Goal: Use online tool/utility

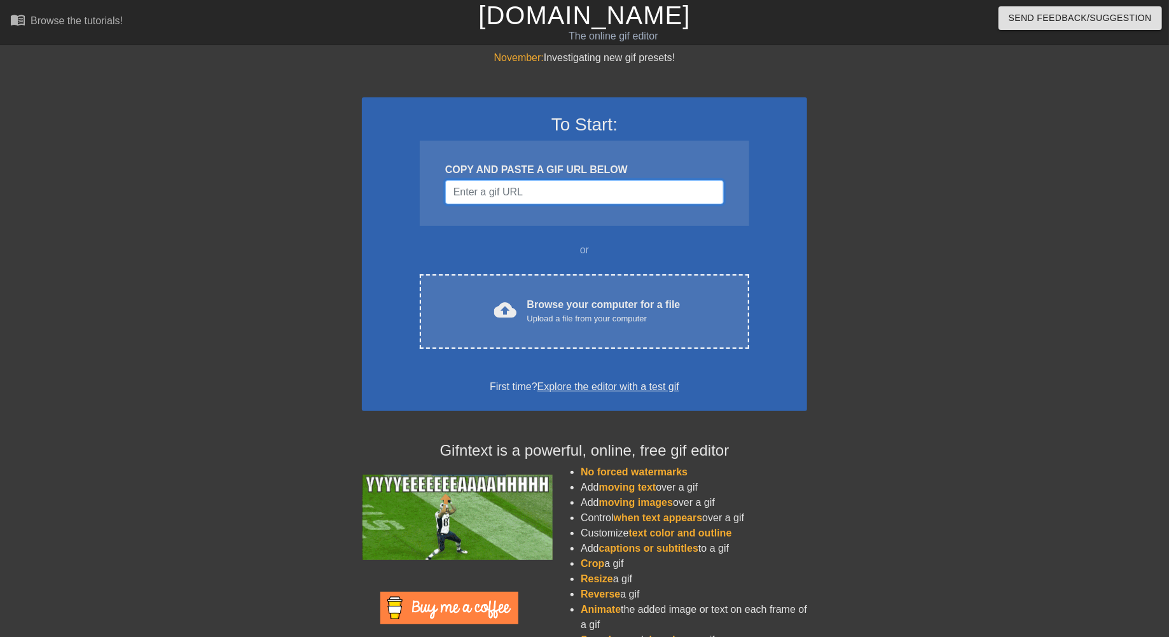
click at [513, 188] on input "Username" at bounding box center [584, 192] width 279 height 24
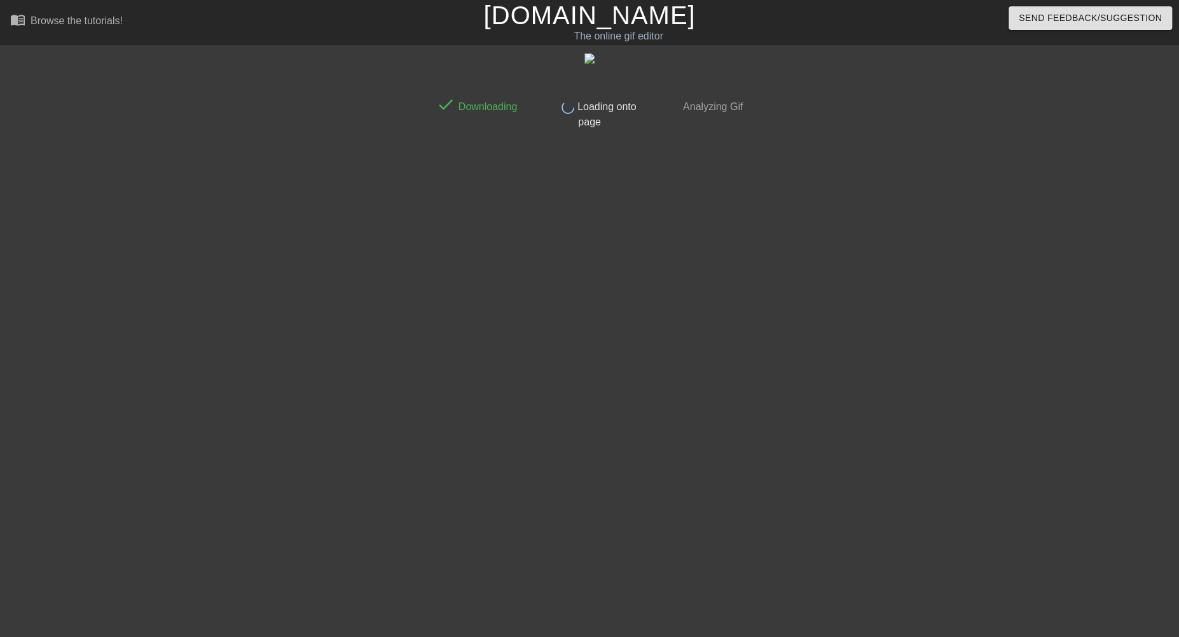
click at [789, 406] on div at bounding box center [860, 241] width 191 height 382
click at [822, 393] on div at bounding box center [860, 241] width 191 height 382
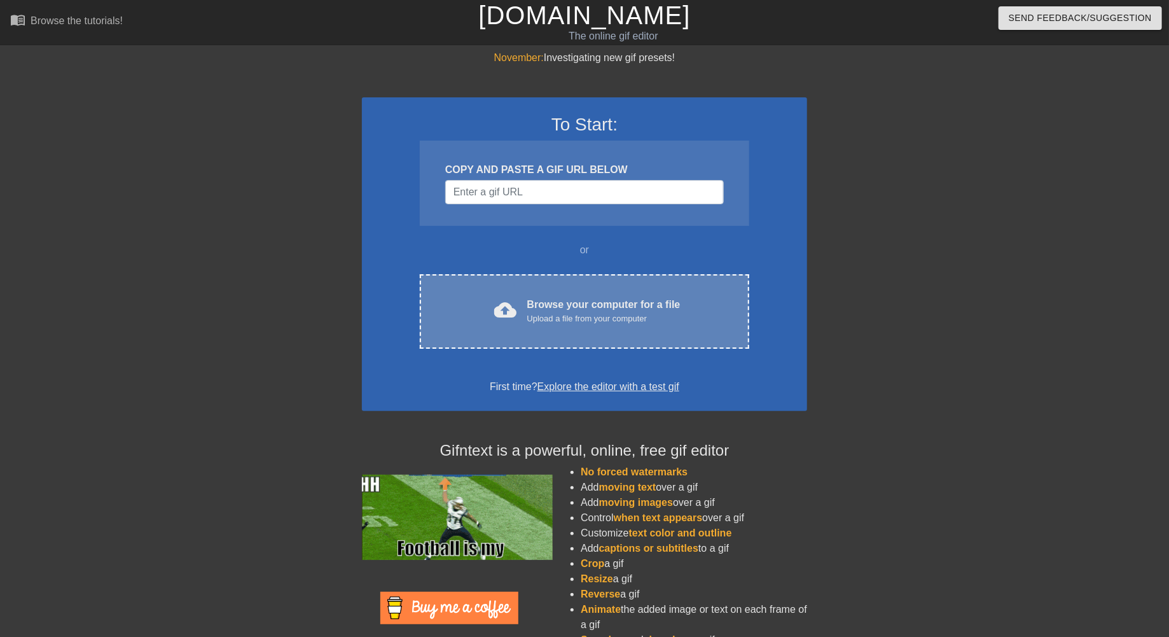
click at [579, 315] on div "Upload a file from your computer" at bounding box center [603, 318] width 153 height 13
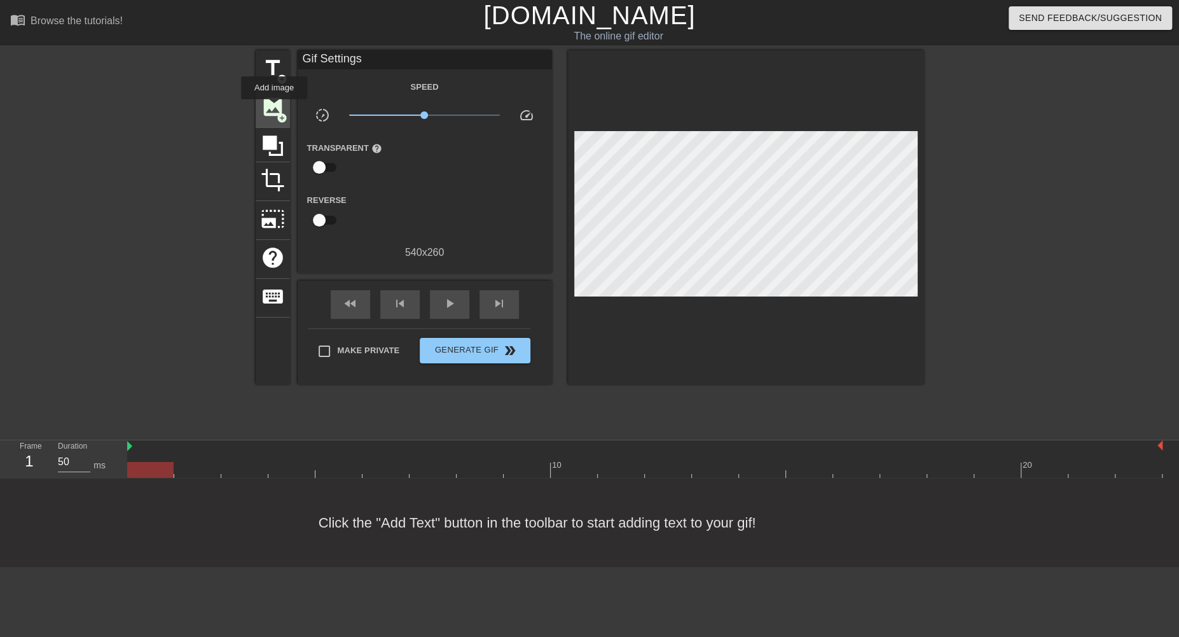
click at [274, 108] on span "image" at bounding box center [273, 107] width 24 height 24
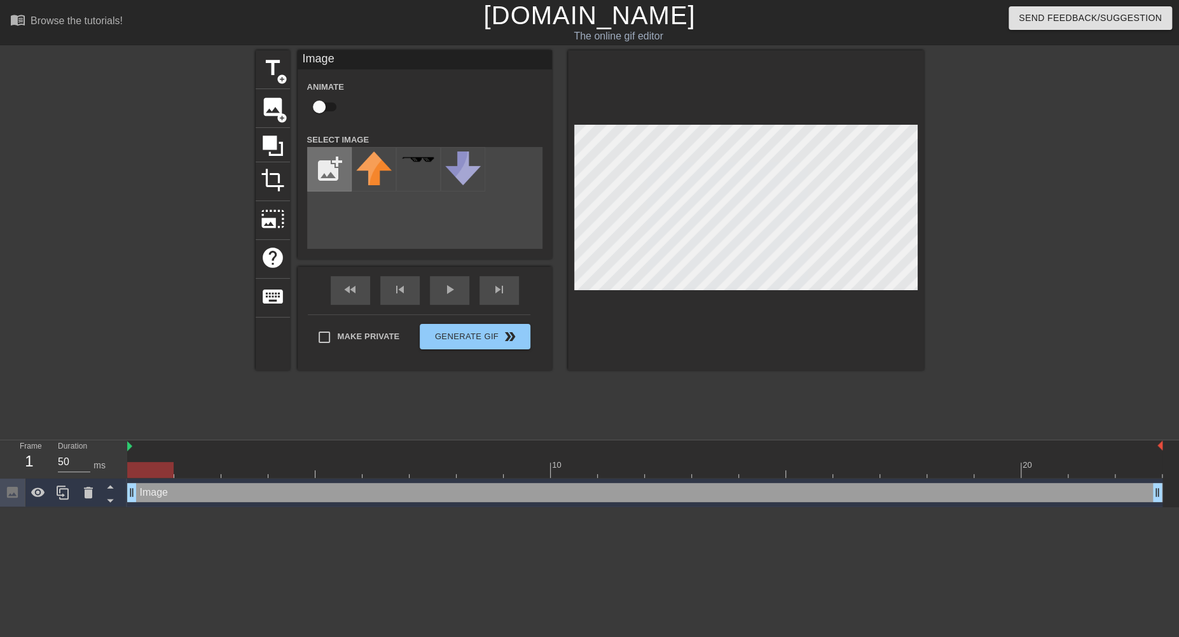
click at [330, 173] on input "file" at bounding box center [329, 169] width 43 height 43
click at [749, 342] on div at bounding box center [746, 210] width 356 height 320
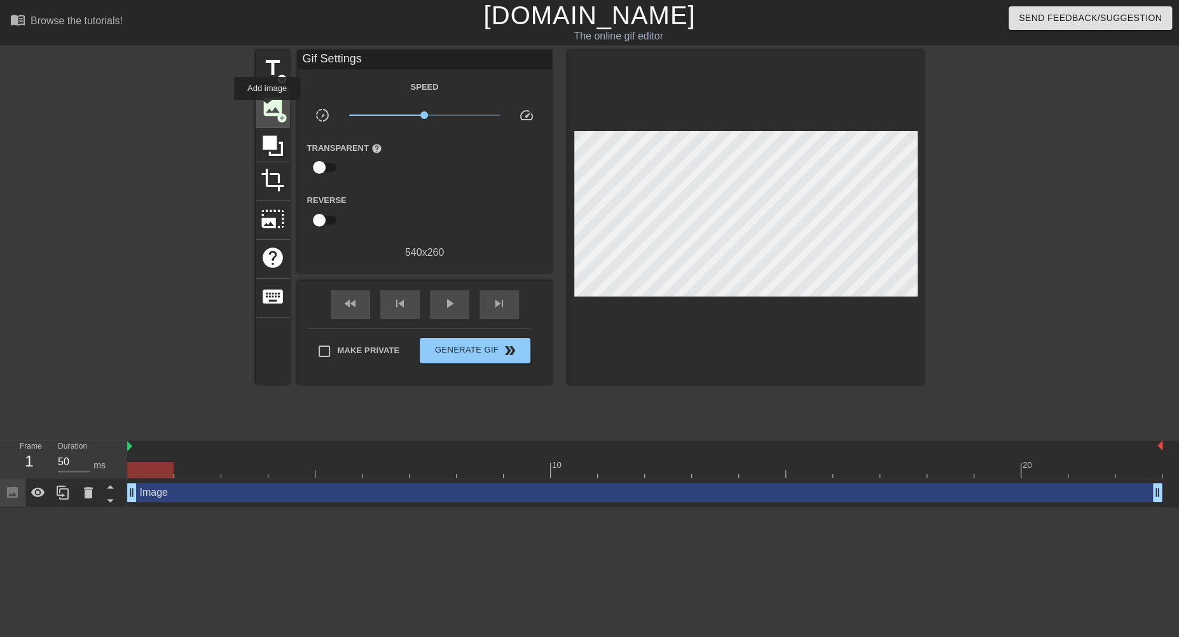
click at [267, 109] on span "image" at bounding box center [273, 107] width 24 height 24
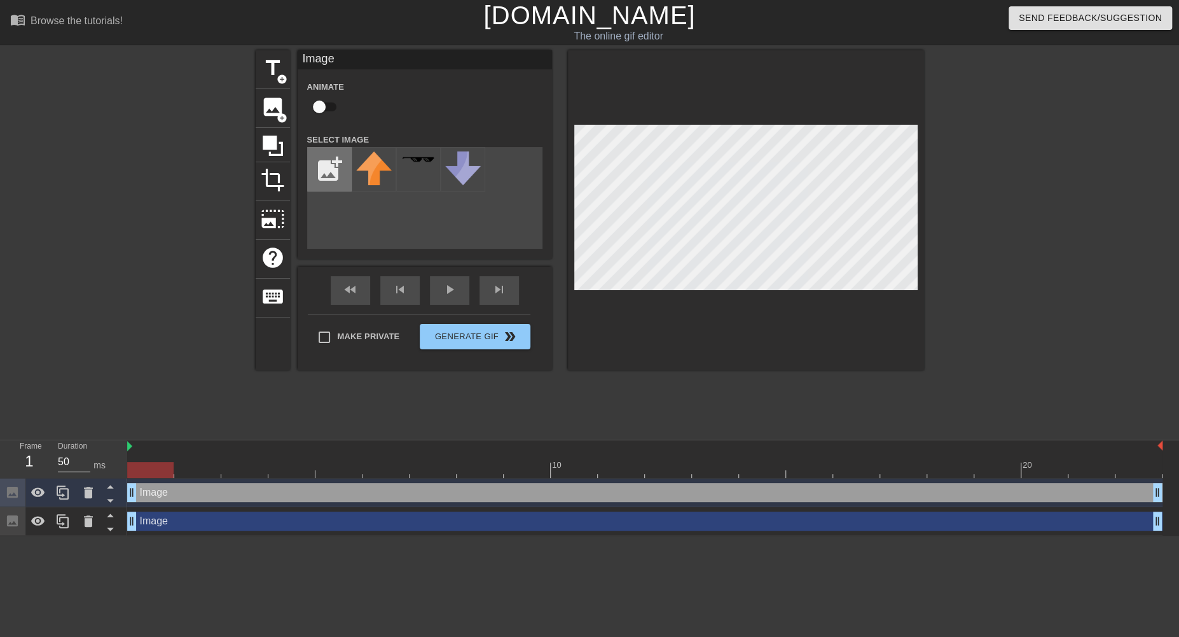
click at [321, 166] on input "file" at bounding box center [329, 169] width 43 height 43
type input "C:\fakepath\image (28).png"
click at [378, 159] on img at bounding box center [374, 160] width 36 height 10
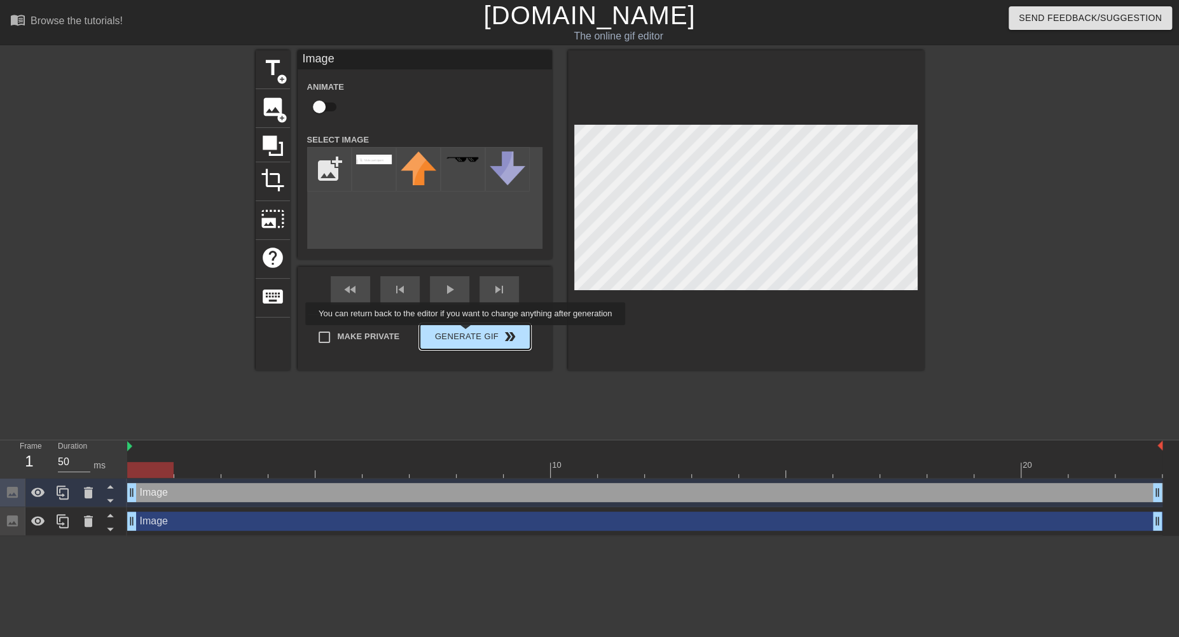
click at [467, 334] on div "Make Private Generate Gif double_arrow" at bounding box center [419, 339] width 223 height 50
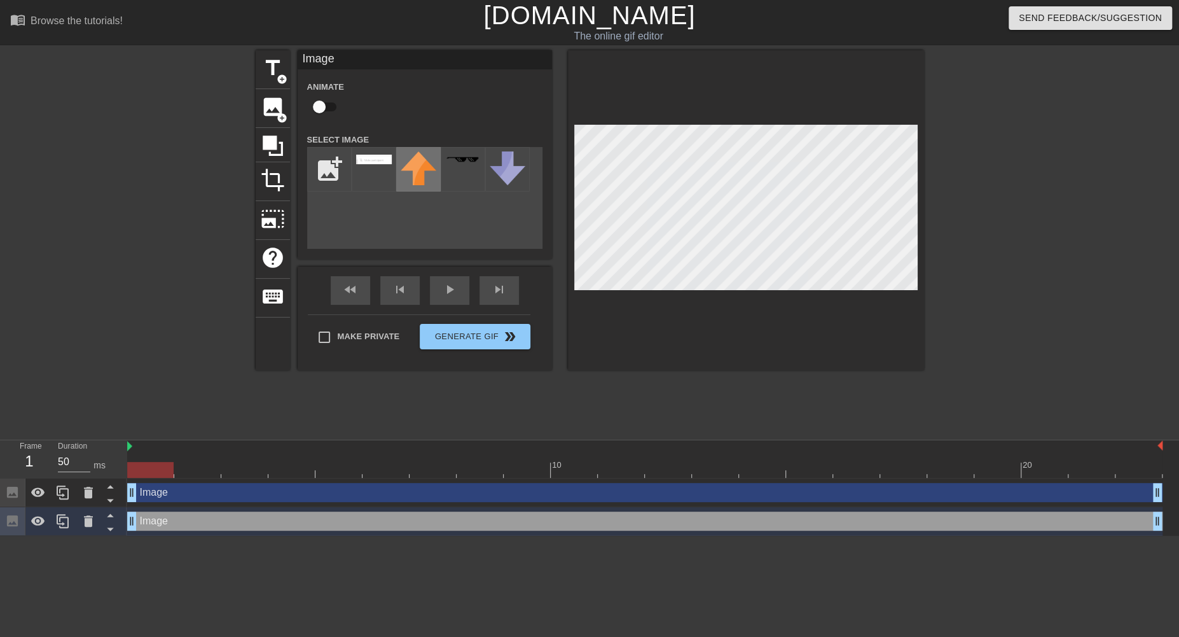
click at [427, 177] on img at bounding box center [419, 168] width 36 height 34
click at [466, 175] on div at bounding box center [463, 169] width 45 height 45
click at [458, 175] on div at bounding box center [463, 169] width 45 height 45
click at [419, 176] on img at bounding box center [419, 168] width 36 height 34
click at [463, 335] on button "Generate Gif double_arrow" at bounding box center [475, 336] width 110 height 25
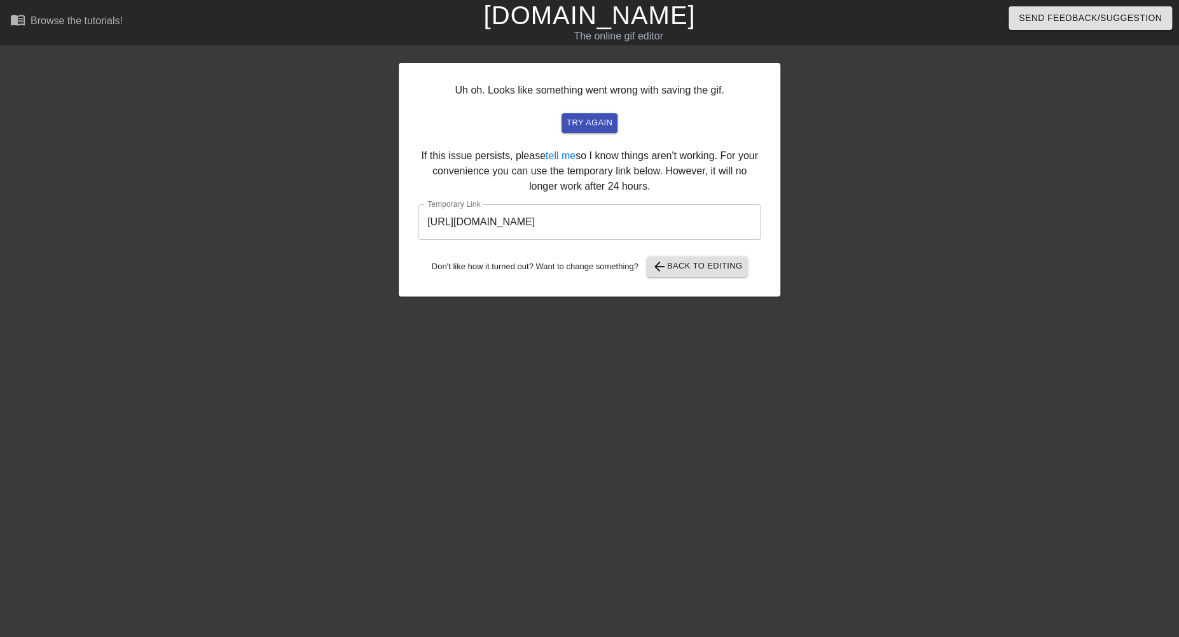
click at [579, 218] on input "https://www.gifntext.com/temp_generations/WeVIqR3P.gif" at bounding box center [590, 222] width 342 height 36
drag, startPoint x: 651, startPoint y: 218, endPoint x: 293, endPoint y: 198, distance: 359.3
click at [293, 198] on div "Uh oh. Looks like something went wrong with saving the gif. try again If this i…" at bounding box center [589, 241] width 1179 height 382
